Goal: Task Accomplishment & Management: Manage account settings

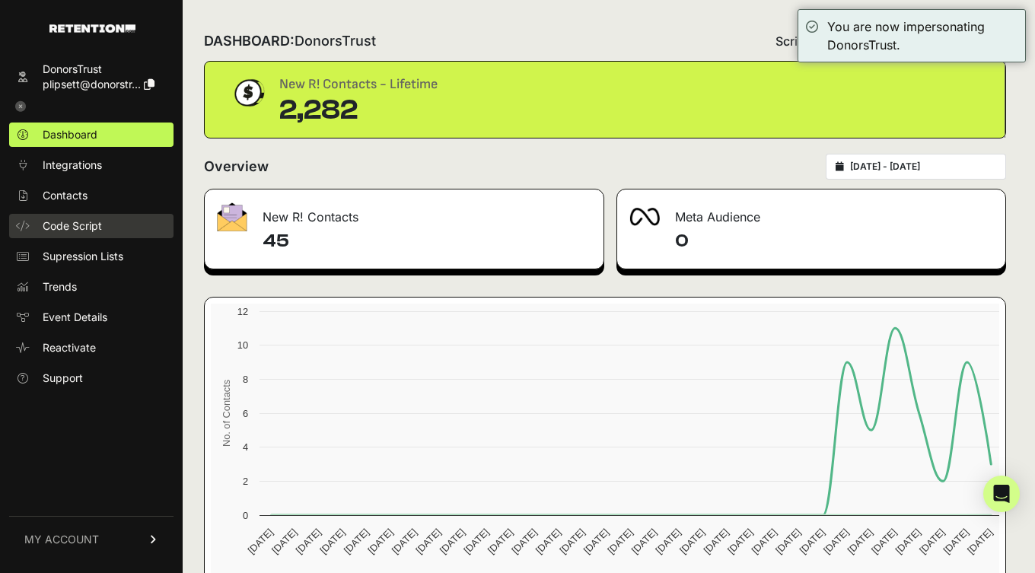
click at [75, 227] on span "Code Script" at bounding box center [72, 225] width 59 height 15
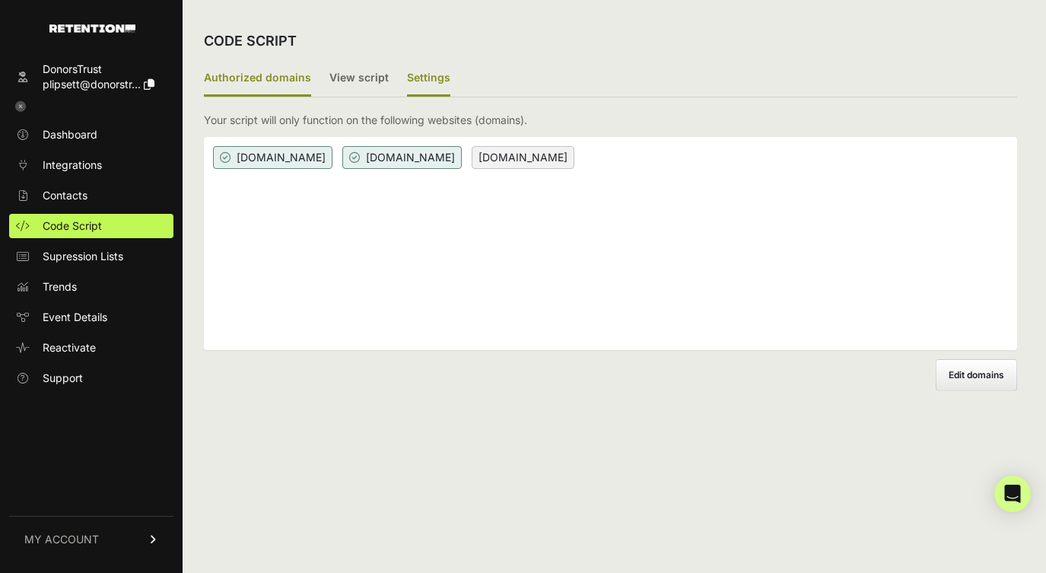
click at [440, 75] on label "Settings" at bounding box center [428, 79] width 43 height 36
click at [0, 0] on input "Settings" at bounding box center [0, 0] width 0 height 0
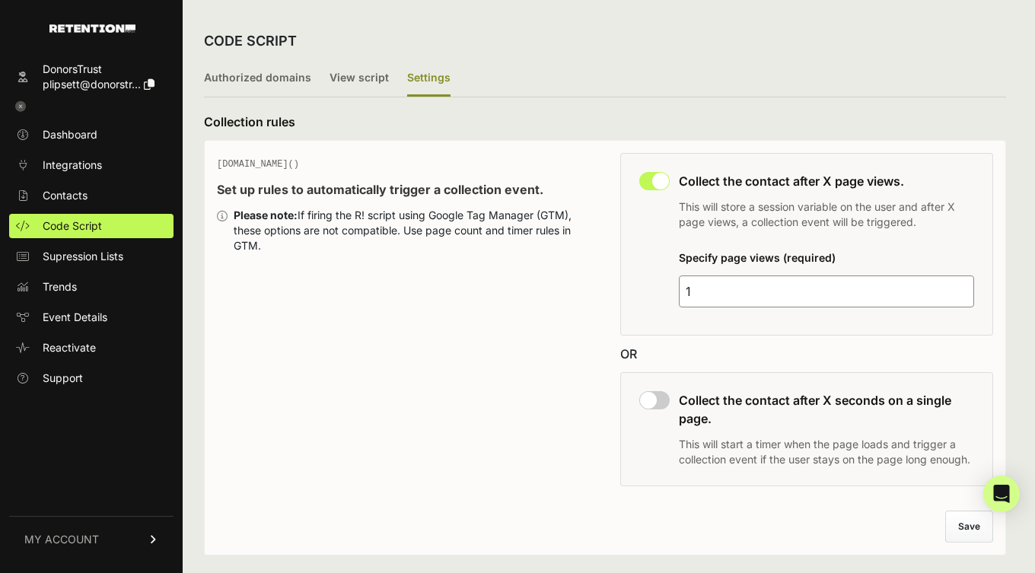
click at [739, 291] on input "1" at bounding box center [826, 291] width 295 height 32
click at [740, 290] on input "1" at bounding box center [826, 291] width 295 height 32
click at [740, 288] on input "1" at bounding box center [826, 291] width 295 height 32
drag, startPoint x: 684, startPoint y: 288, endPoint x: 644, endPoint y: 291, distance: 39.7
click at [644, 291] on div "This collection rule must be disabled in order to use Grow IQ. Collect the cont…" at bounding box center [806, 244] width 373 height 183
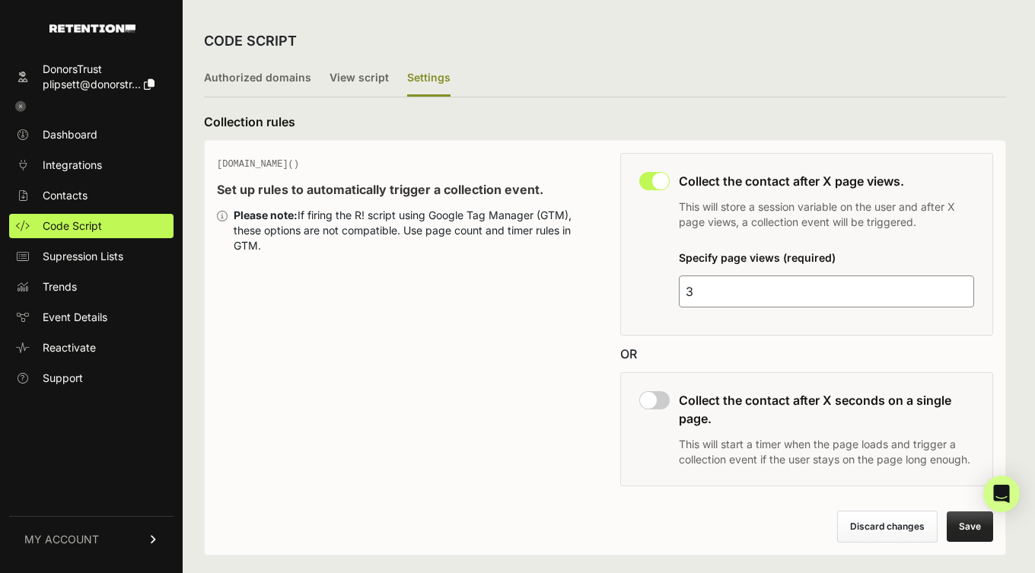
type input "3"
click at [853, 119] on h3 "Collection rules" at bounding box center [605, 122] width 802 height 18
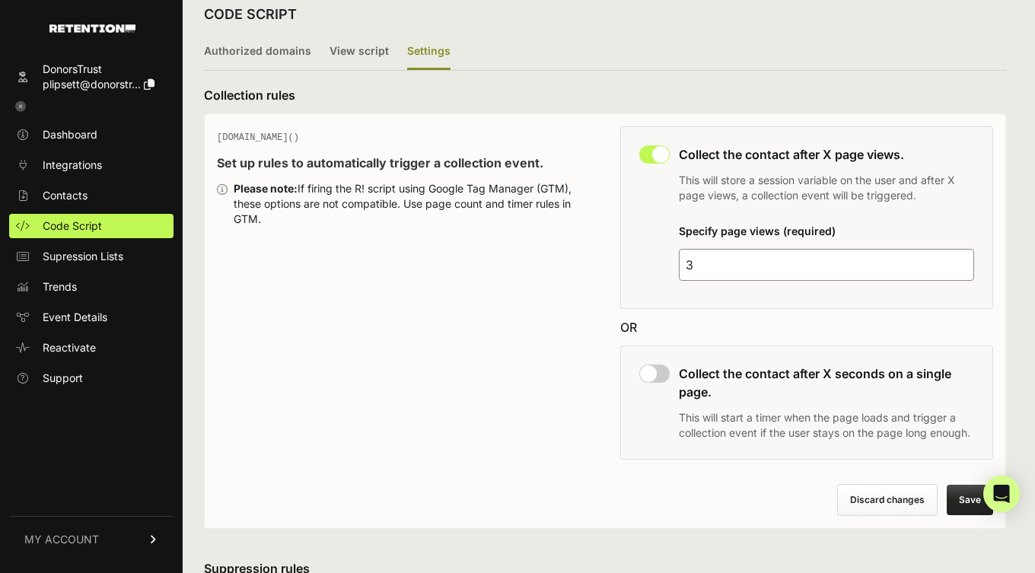
scroll to position [32, 0]
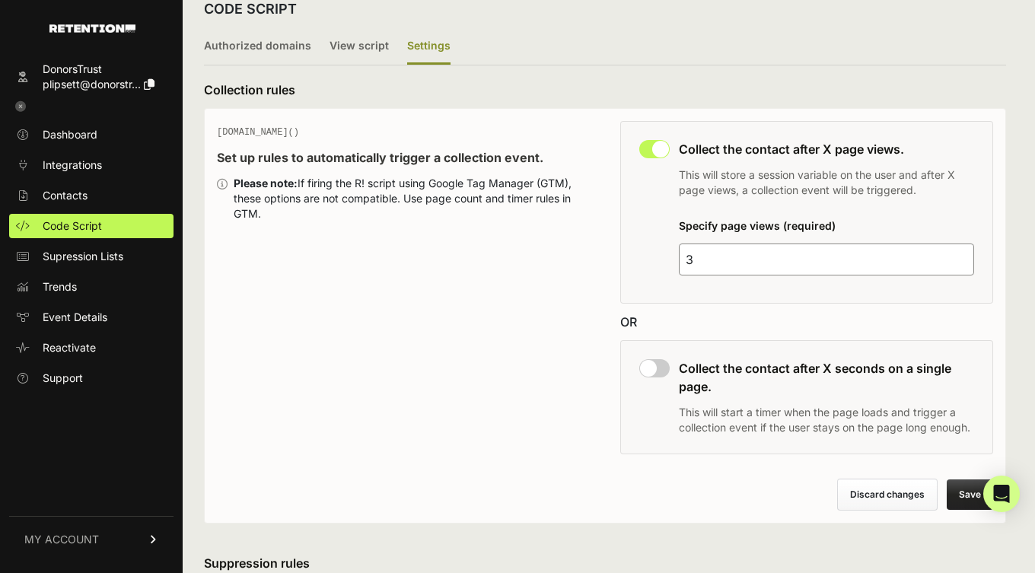
click at [971, 489] on button "Save" at bounding box center [969, 494] width 46 height 30
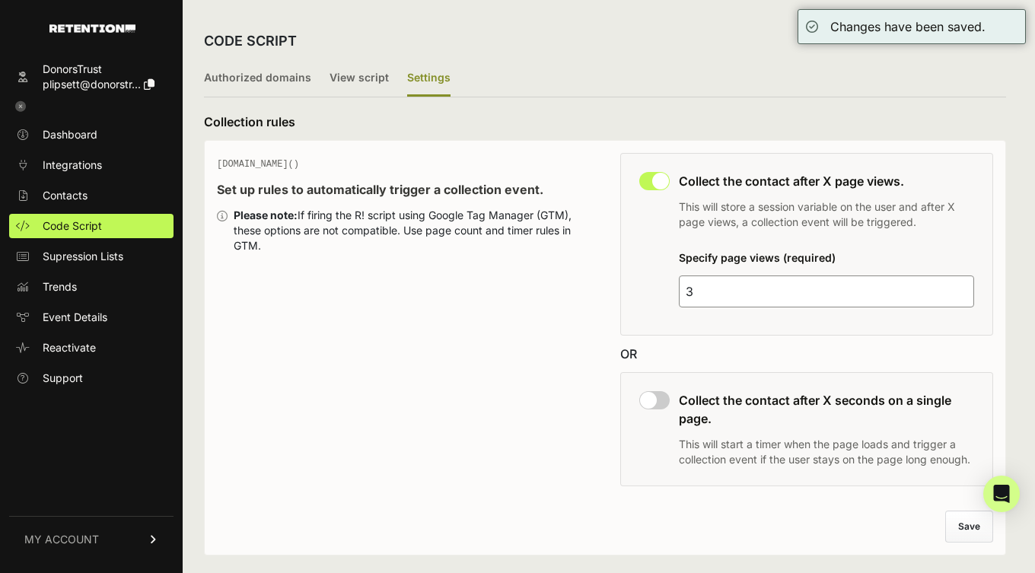
click at [22, 104] on icon at bounding box center [20, 106] width 11 height 11
